Goal: Task Accomplishment & Management: Complete application form

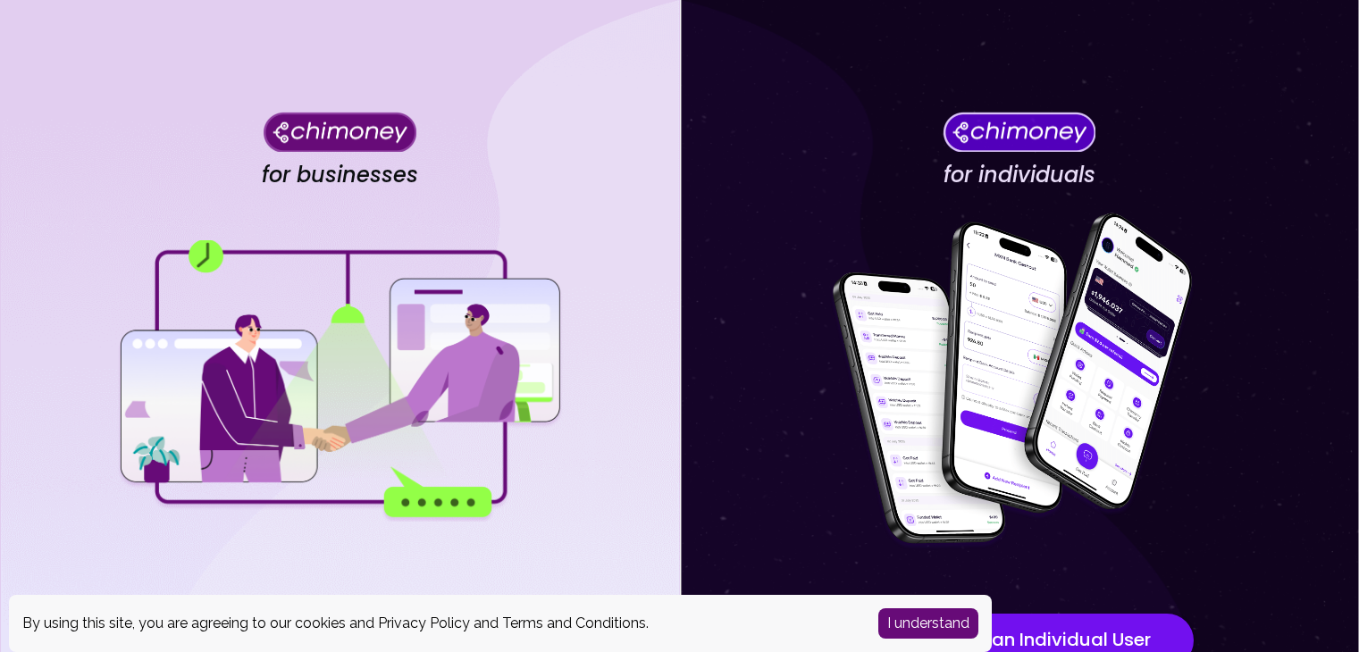
scroll to position [155, 0]
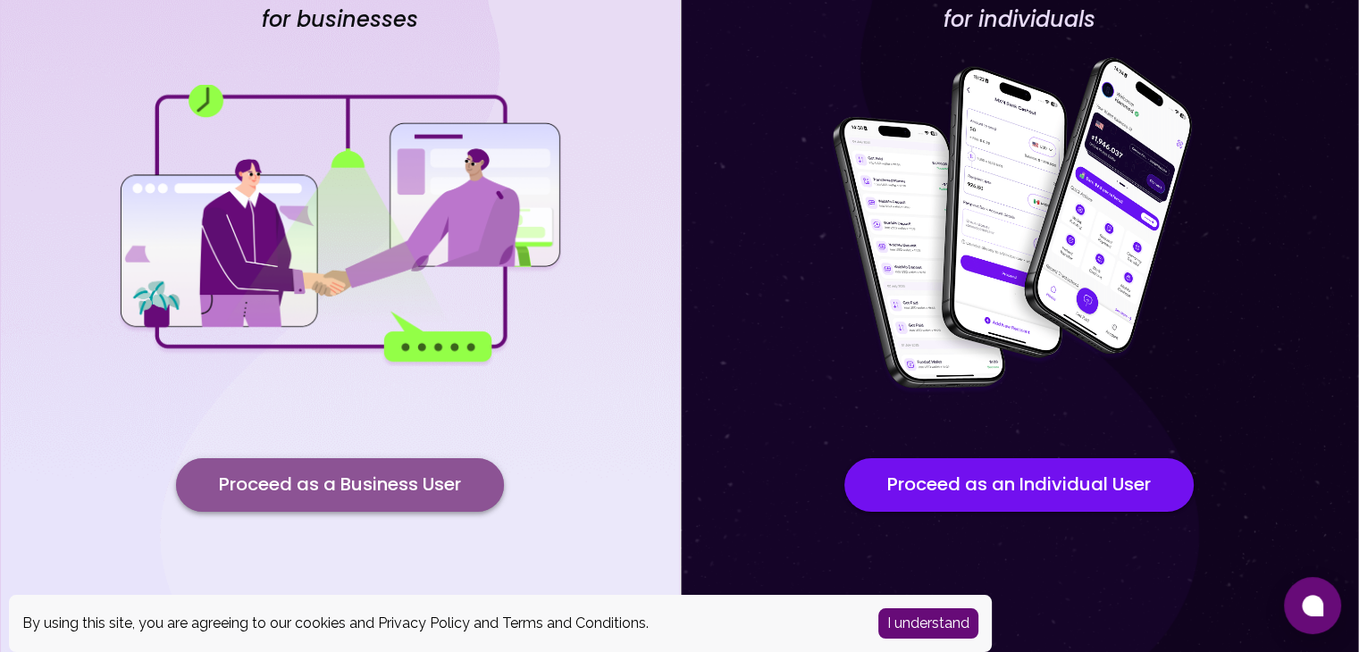
click at [308, 484] on button "Proceed as a Business User" at bounding box center [340, 485] width 328 height 54
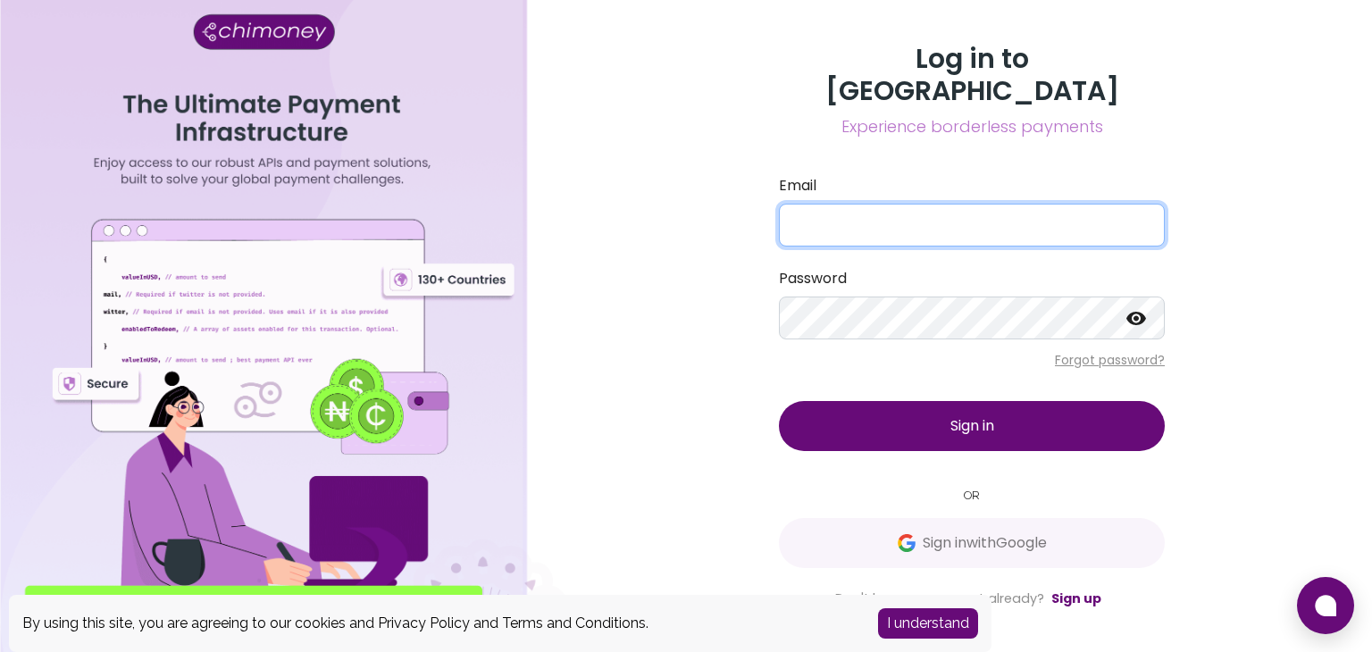
type input "[EMAIL_ADDRESS][DOMAIN_NAME]"
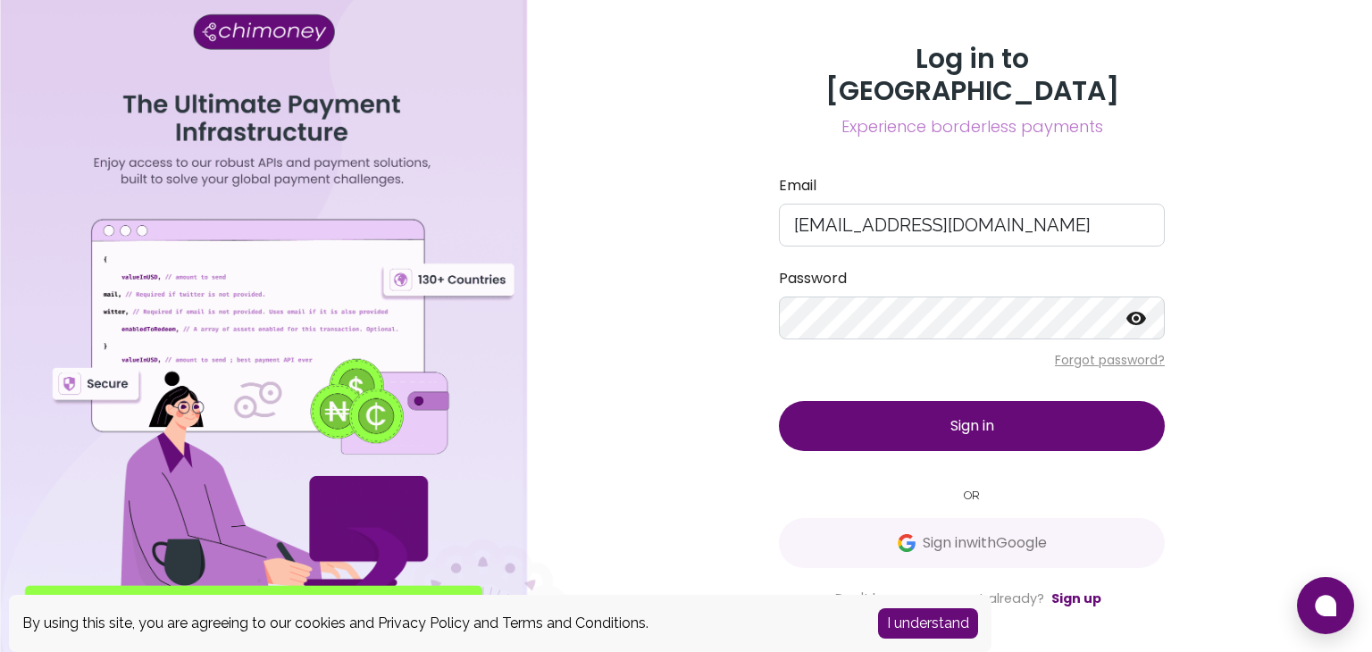
click at [965, 415] on span "Sign in" at bounding box center [973, 425] width 44 height 21
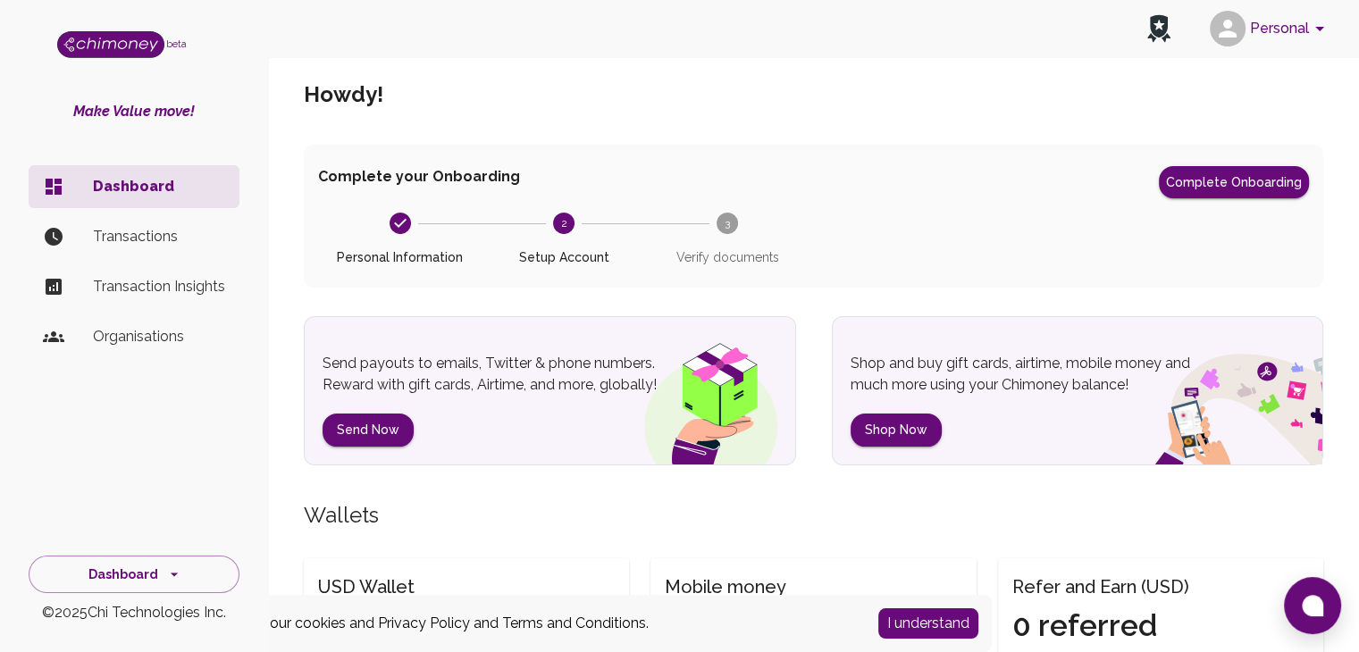
scroll to position [9, 0]
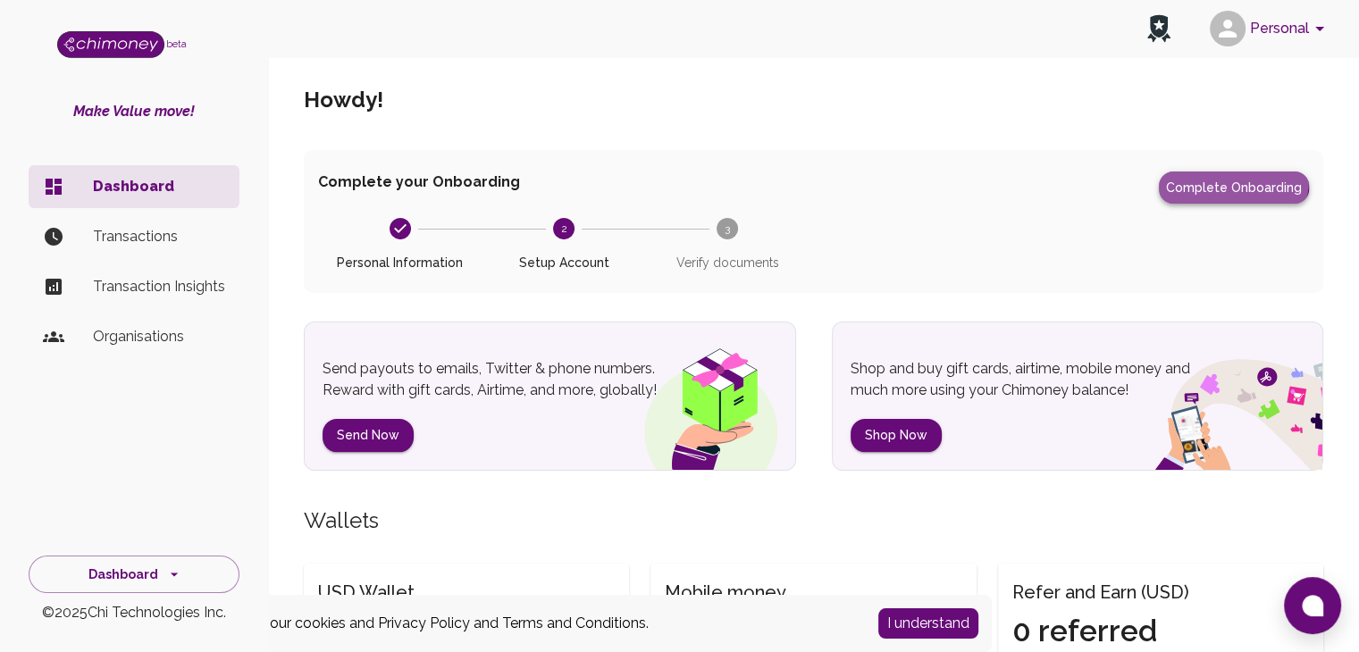
click at [1228, 178] on button "Complete Onboarding" at bounding box center [1234, 188] width 150 height 32
